Goal: Browse casually

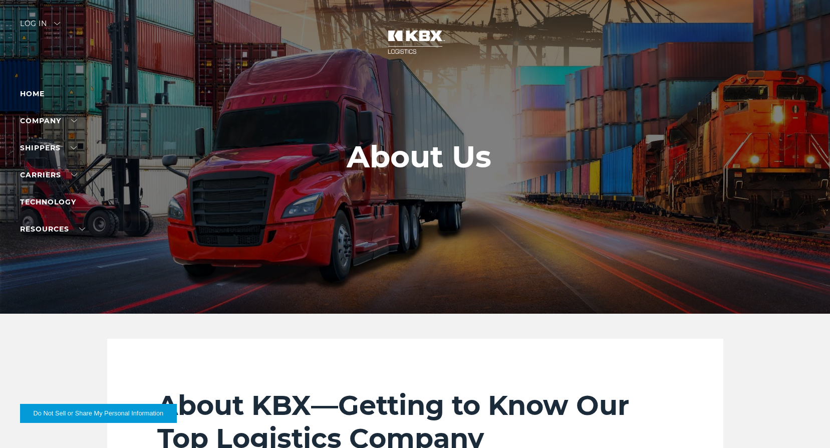
drag, startPoint x: 473, startPoint y: 95, endPoint x: 431, endPoint y: 52, distance: 60.2
click at [473, 95] on div at bounding box center [419, 157] width 838 height 314
click at [421, 39] on img at bounding box center [415, 42] width 75 height 44
drag, startPoint x: 402, startPoint y: 50, endPoint x: 361, endPoint y: 109, distance: 72.3
click at [358, 114] on div at bounding box center [419, 157] width 838 height 314
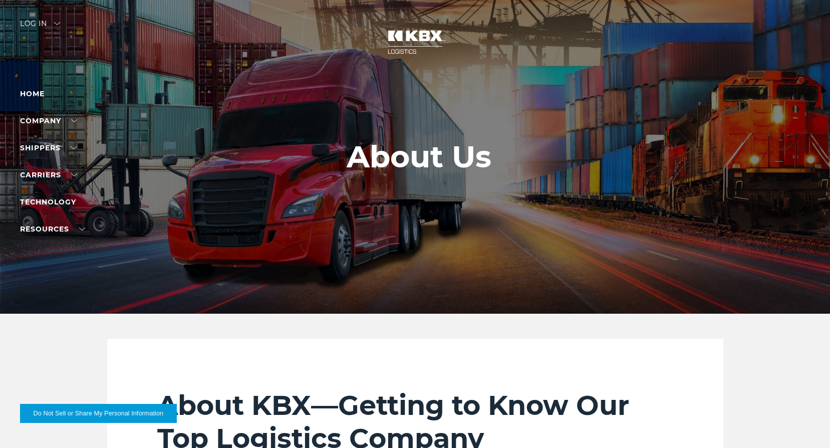
click at [425, 42] on img at bounding box center [415, 42] width 75 height 44
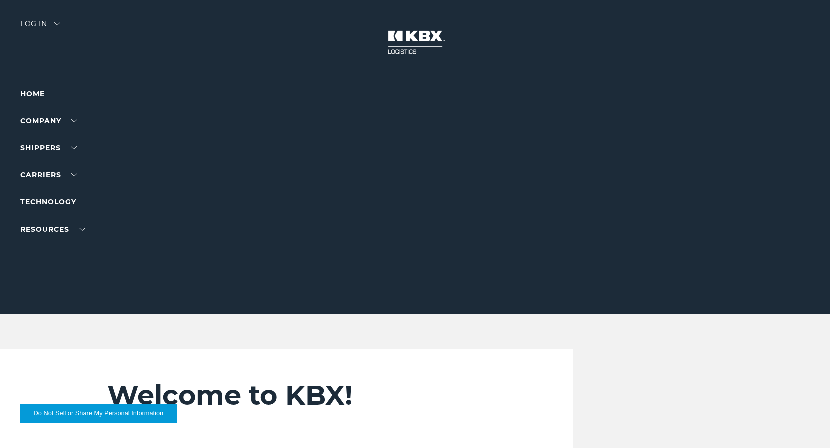
drag, startPoint x: 0, startPoint y: 0, endPoint x: 413, endPoint y: 118, distance: 430.0
click at [409, 126] on div at bounding box center [419, 157] width 838 height 314
click at [425, 42] on img at bounding box center [415, 42] width 75 height 44
